Goal: Communication & Community: Share content

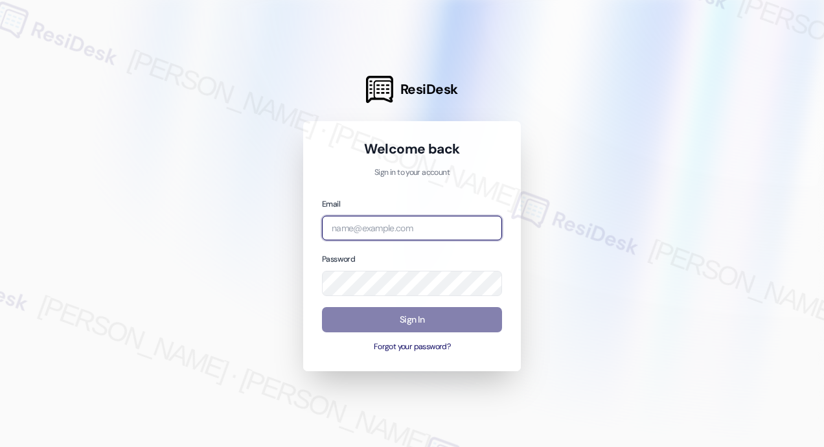
click at [435, 227] on input "email" at bounding box center [412, 228] width 180 height 25
type input "automated-surveys-park_properties-[PERSON_NAME].roles@park_[DOMAIN_NAME]"
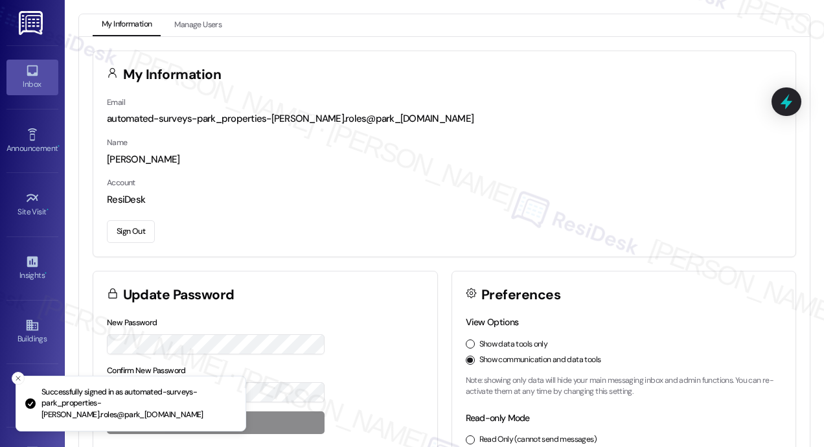
click at [29, 82] on div "Inbox" at bounding box center [32, 84] width 65 height 13
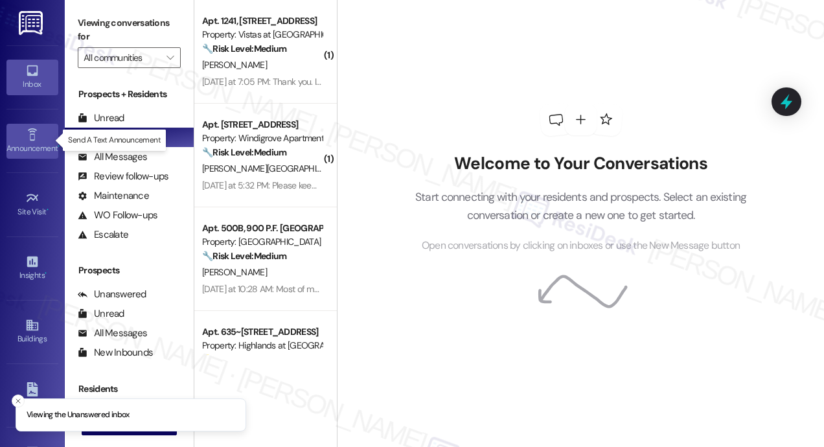
click at [34, 139] on icon at bounding box center [32, 135] width 14 height 14
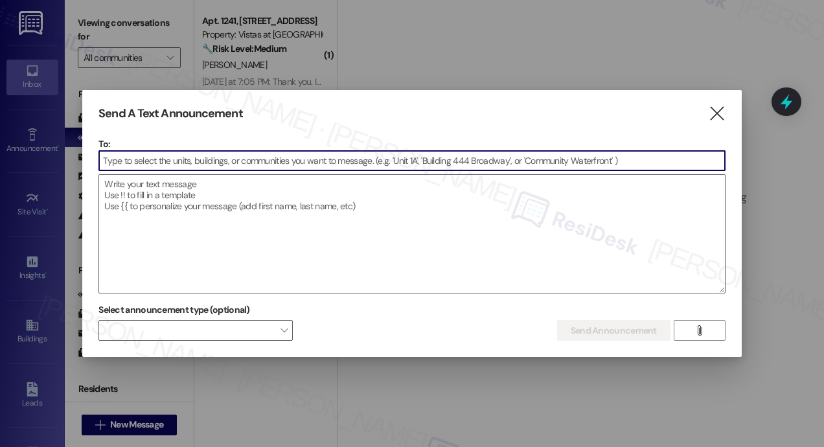
click at [150, 155] on input at bounding box center [412, 160] width 626 height 19
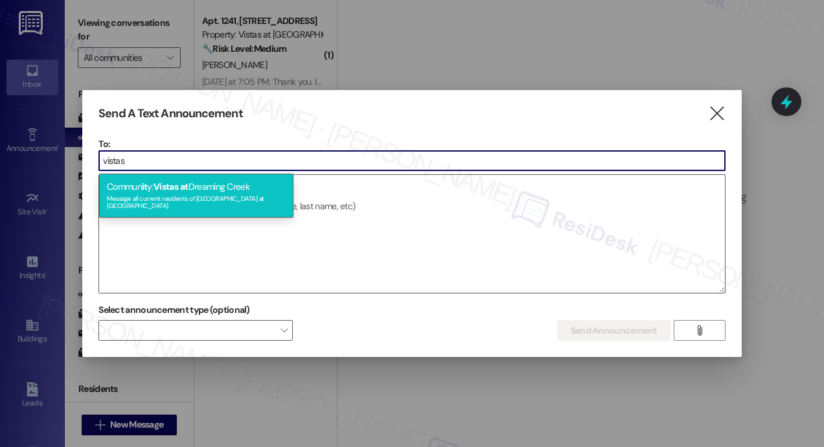
type input "vistas"
click at [161, 187] on span "Vistas" at bounding box center [166, 187] width 25 height 12
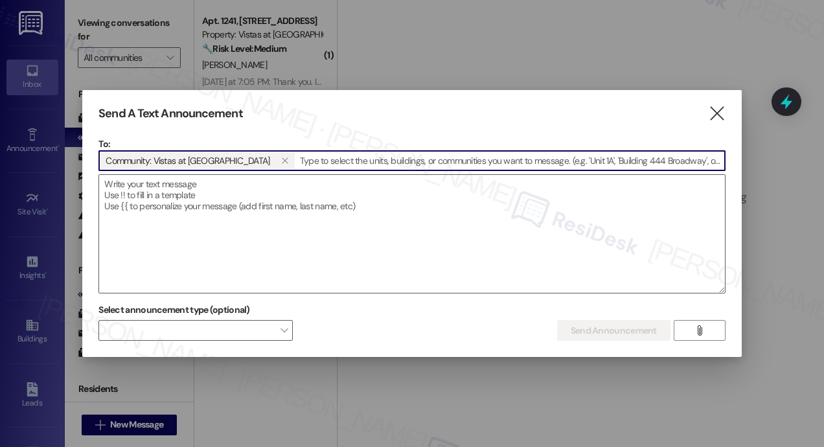
click at [161, 187] on textarea at bounding box center [412, 234] width 626 height 118
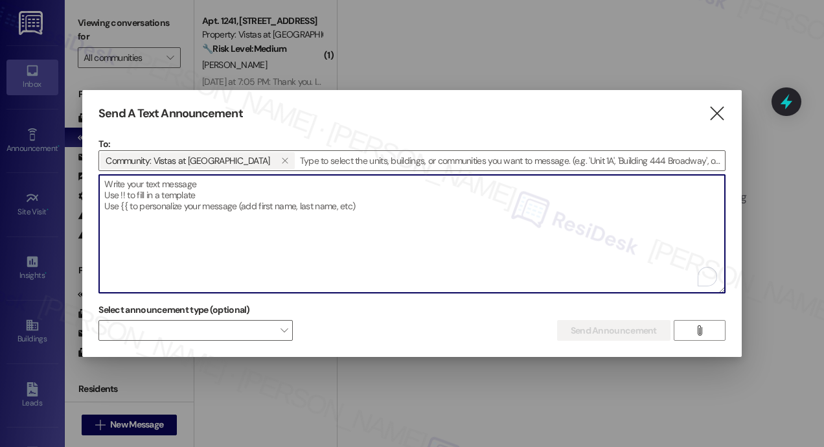
paste textarea "Hi {{first_name}}, URGENT: If you own a gray Audi parked in front of the 1000 b…"
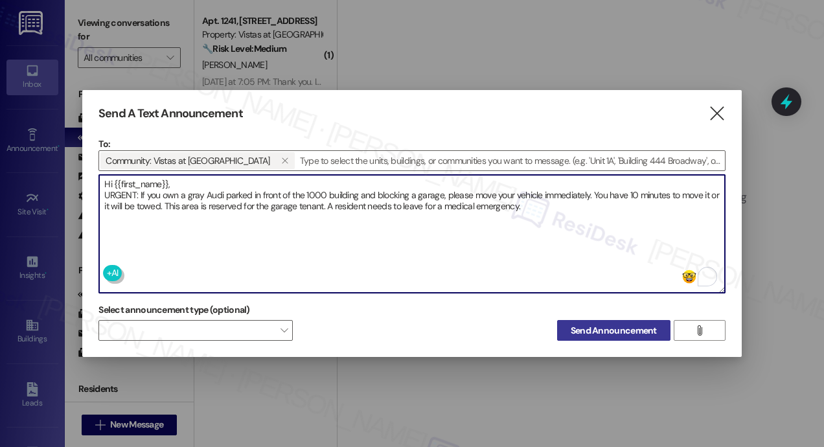
type textarea "Hi {{first_name}}, URGENT: If you own a gray Audi parked in front of the 1000 b…"
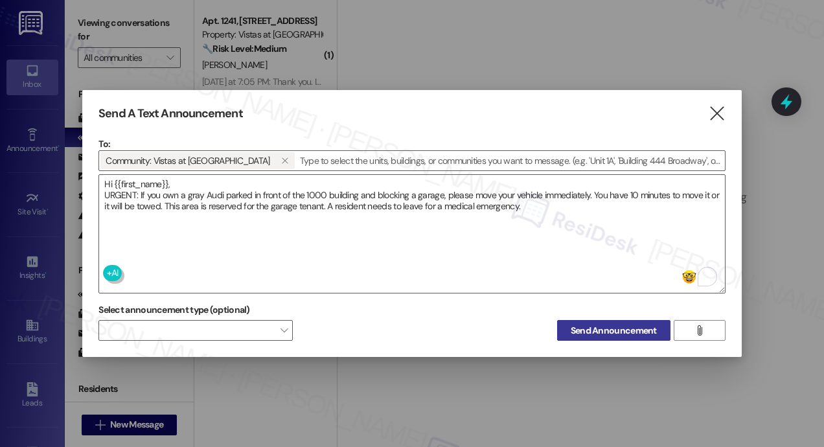
click at [617, 327] on span "Send Announcement" at bounding box center [614, 331] width 86 height 14
click at [616, 325] on span "Send Announcement" at bounding box center [614, 331] width 86 height 14
click at [606, 328] on span "Send Announcement" at bounding box center [614, 331] width 86 height 14
click at [584, 203] on textarea "Hi {{first_name}}, URGENT: If you own a gray Audi parked in front of the 1000 b…" at bounding box center [412, 234] width 626 height 118
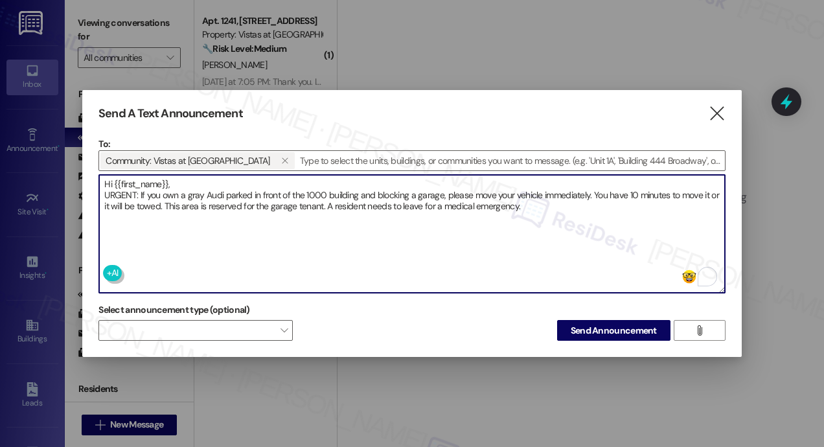
drag, startPoint x: 583, startPoint y: 206, endPoint x: 100, endPoint y: 185, distance: 483.8
click at [100, 185] on textarea "Hi {{first_name}}, URGENT: If you own a gray Audi parked in front of the 1000 b…" at bounding box center [412, 234] width 626 height 118
click at [713, 114] on icon "" at bounding box center [716, 114] width 17 height 14
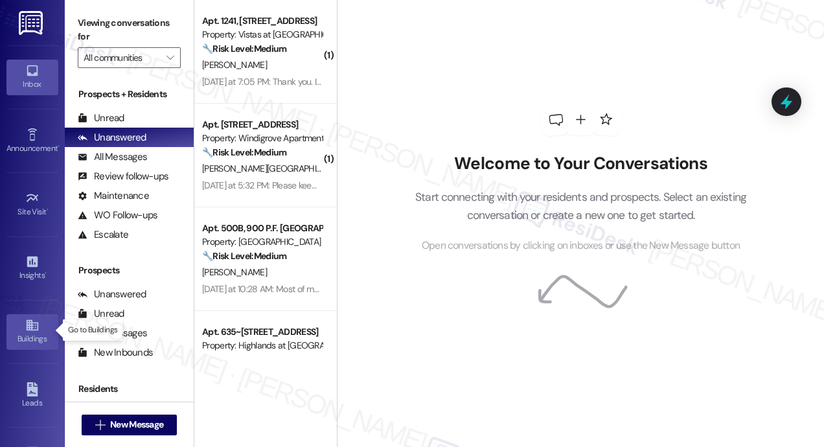
click at [26, 323] on icon at bounding box center [32, 325] width 12 height 11
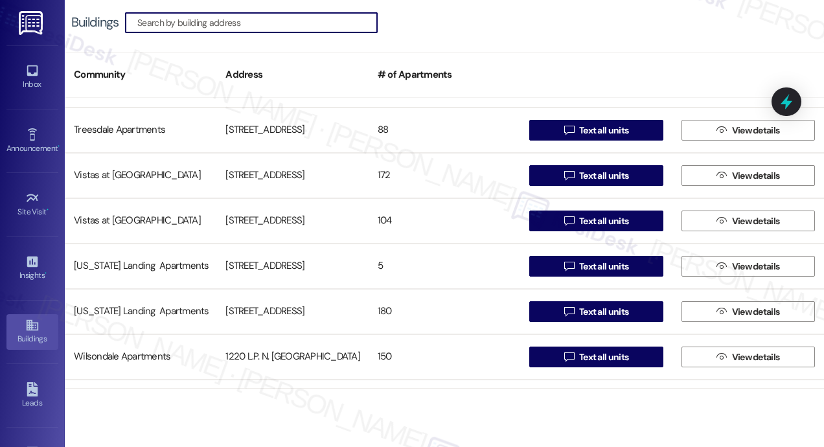
scroll to position [1037, 0]
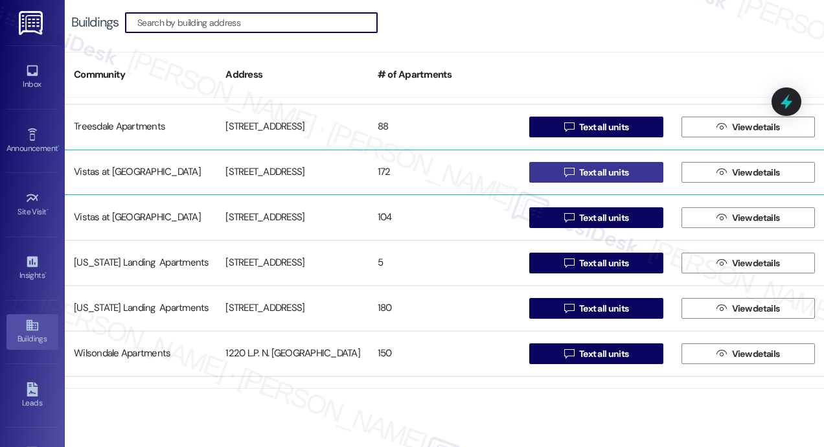
click at [551, 168] on button " Text all units" at bounding box center [595, 172] width 133 height 21
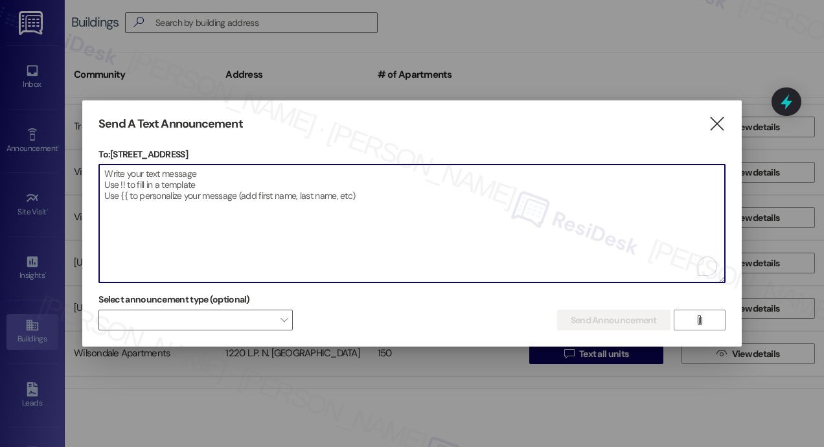
click at [421, 189] on textarea "To enrich screen reader interactions, please activate Accessibility in Grammarl…" at bounding box center [412, 224] width 626 height 118
paste textarea "Hi {{first_name}}, URGENT: If you own a gray Audi parked in front of the 1000 b…"
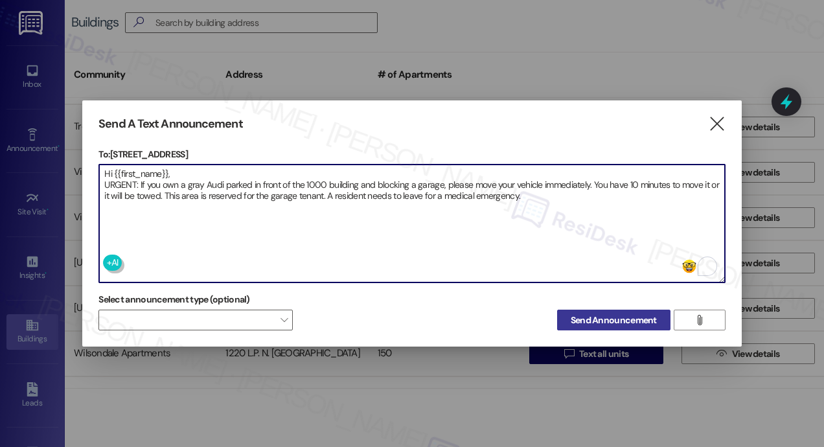
type textarea "Hi {{first_name}}, URGENT: If you own a gray Audi parked in front of the 1000 b…"
click at [576, 317] on span "Send Announcement" at bounding box center [614, 321] width 86 height 14
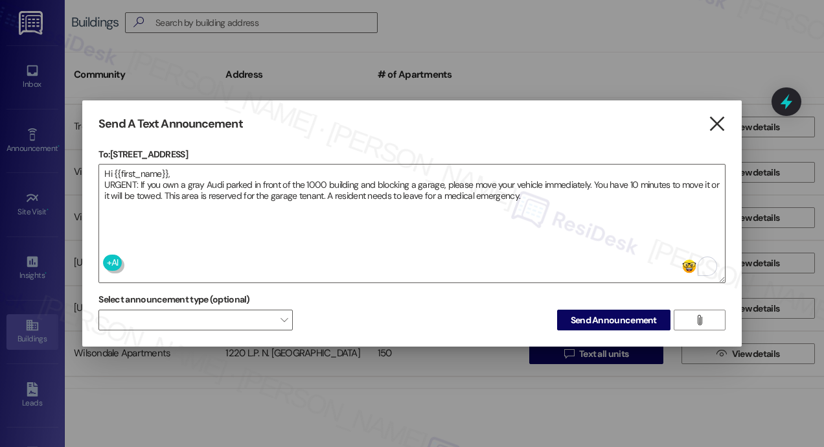
click at [711, 124] on icon "" at bounding box center [716, 124] width 17 height 14
